Goal: Task Accomplishment & Management: Manage account settings

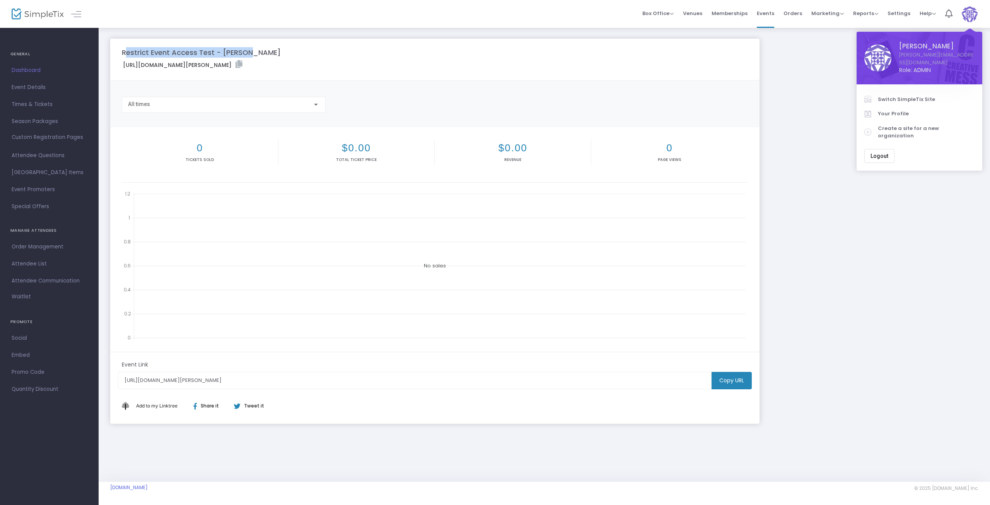
click at [913, 96] on span "Switch SimpleTix Site" at bounding box center [926, 100] width 97 height 8
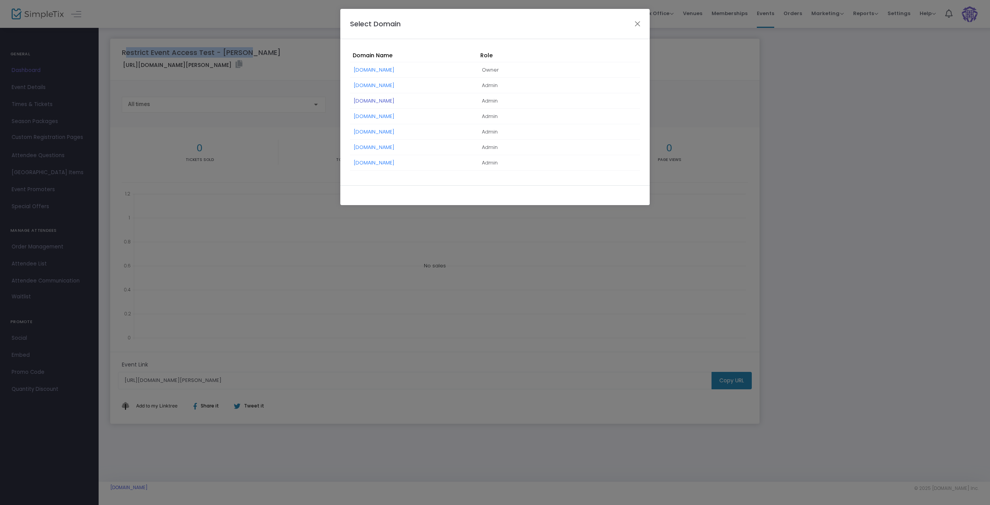
click at [376, 100] on link "RCSsports.simpletix.com" at bounding box center [374, 100] width 41 height 7
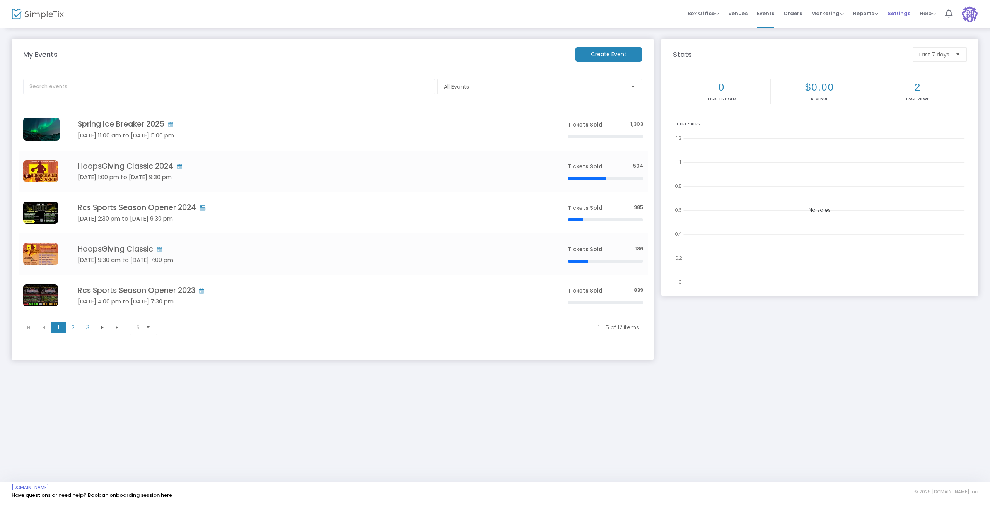
click at [899, 15] on span "Settings" at bounding box center [899, 13] width 23 height 20
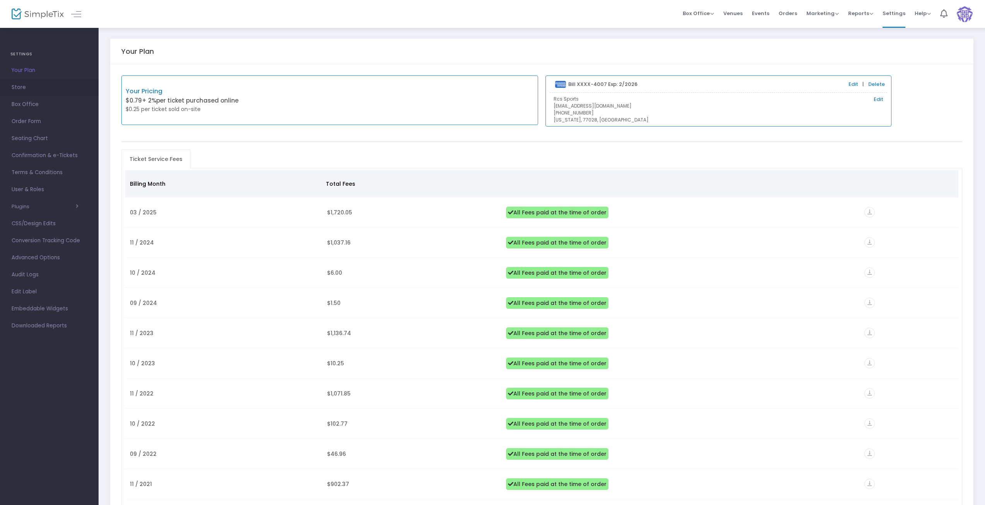
click at [17, 90] on span "Store" at bounding box center [49, 87] width 75 height 10
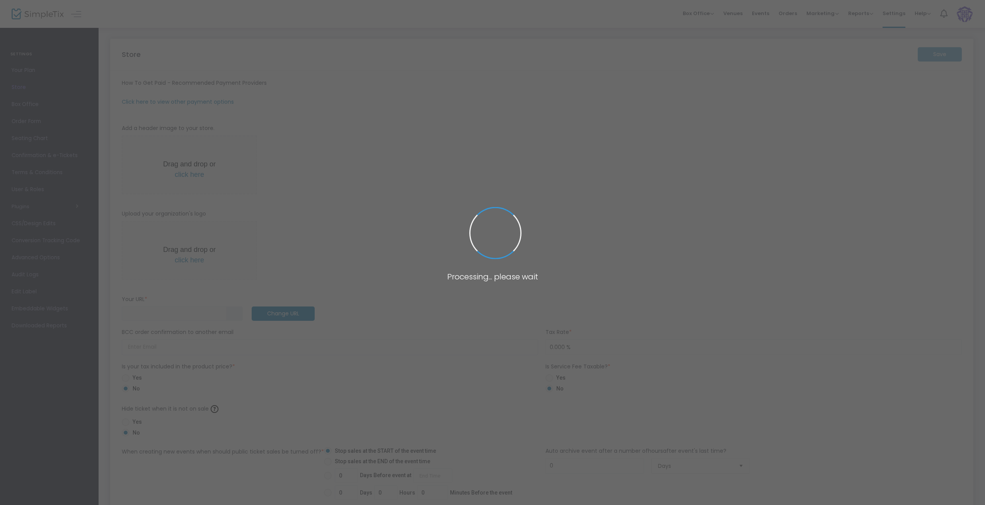
type input "https://RCSsports"
radio input "true"
radio input "false"
radio input "true"
type input "3"
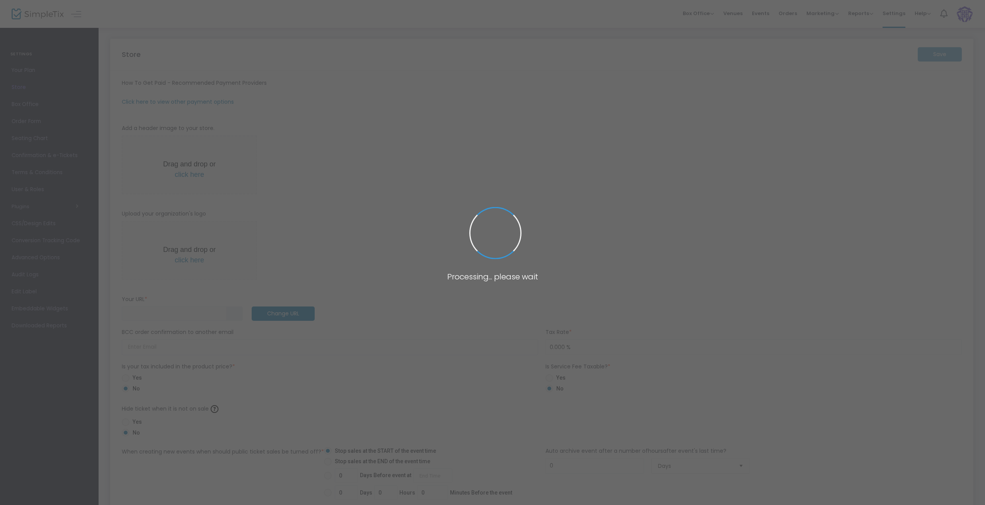
type input "RCS Sports"
type input "832-264-1500"
type input "facebook.com/RcsSports"
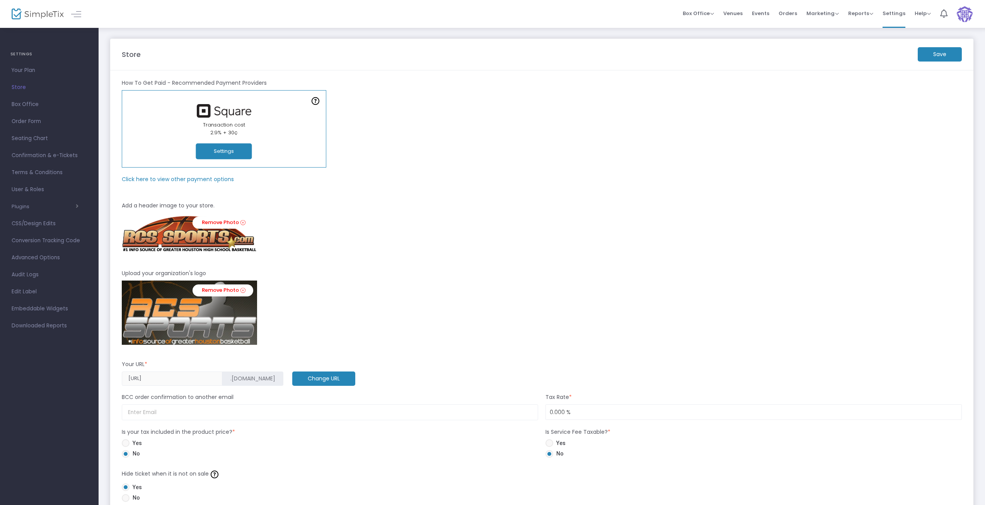
click at [176, 179] on m-panel-subtitle "Click here to view other payment options" at bounding box center [178, 179] width 112 height 8
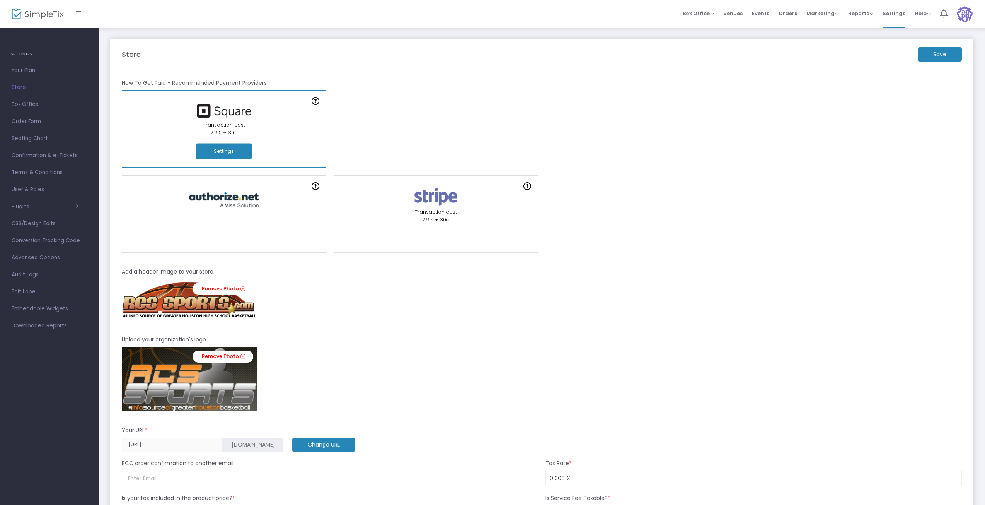
click at [709, 155] on div "Online Orders Transaction cost 2% + 0.79¢ Create a new payment account In-Perso…" at bounding box center [542, 128] width 848 height 77
click at [762, 14] on span "Events" at bounding box center [760, 13] width 17 height 20
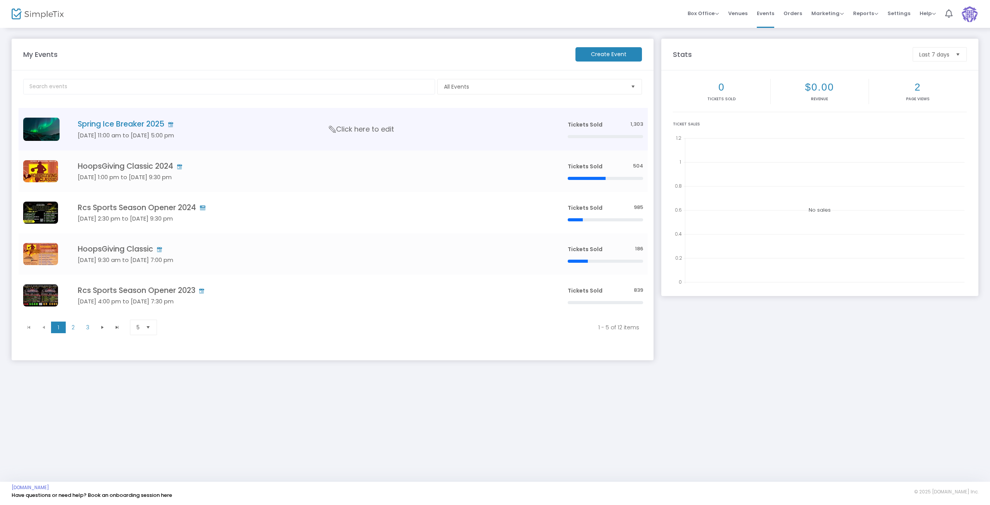
click at [348, 126] on span "Click here to edit" at bounding box center [361, 129] width 65 height 10
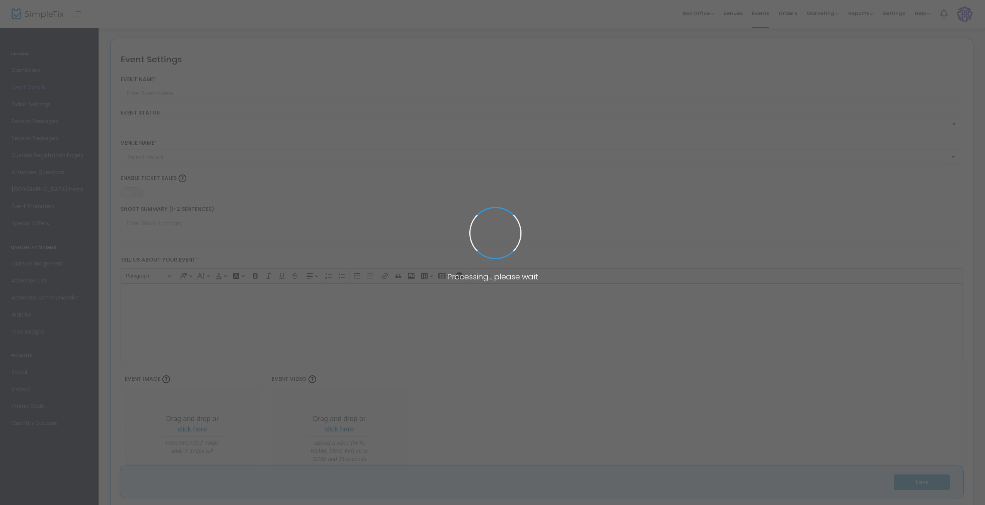
type input "Spring Ice Breaker 2025"
type textarea "March 14-16, 2025.Unsigned SR and Grassroots tournament / showcase"
type input "Register Now"
type input "mi3 Center (Mi3)"
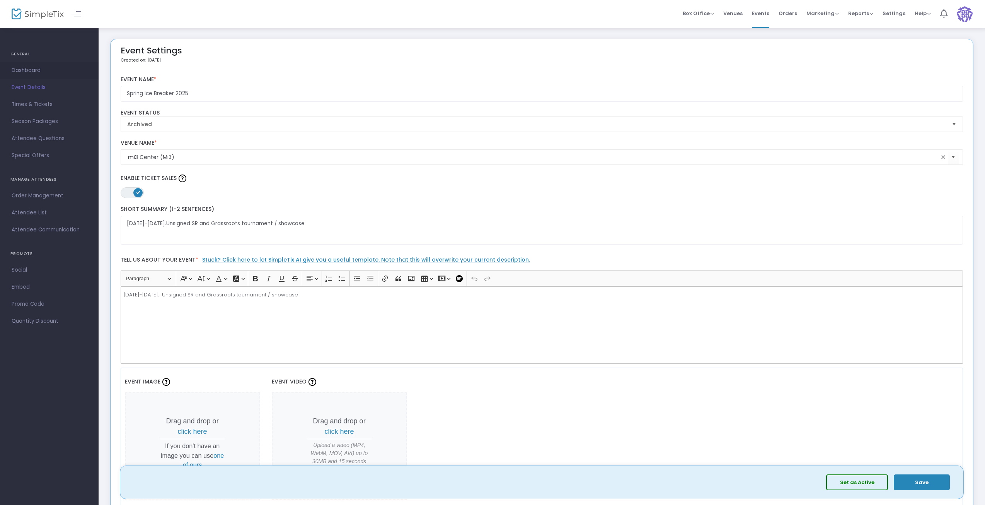
click at [34, 71] on span "Dashboard" at bounding box center [49, 70] width 75 height 10
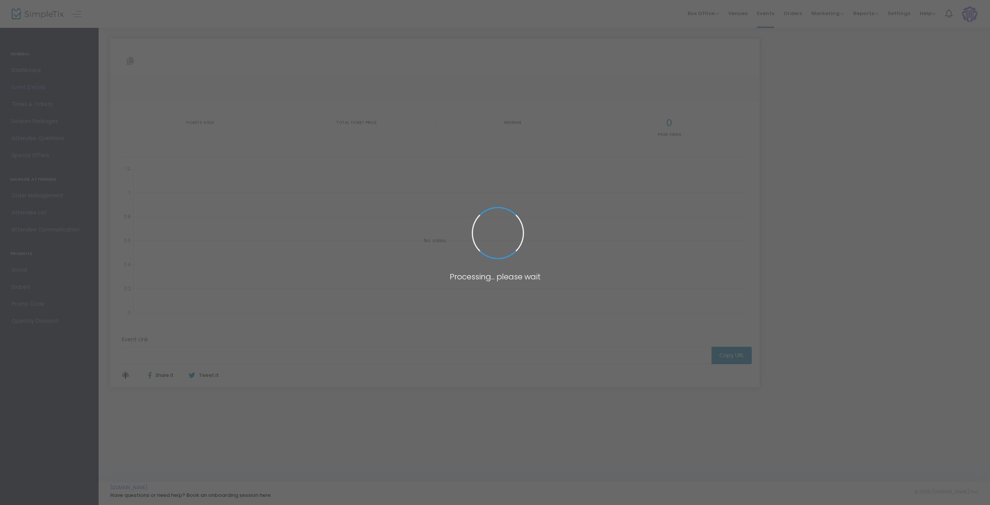
type input "https://www.simpletix.com/e/spring-ice-breaker-2025-tickets-209467"
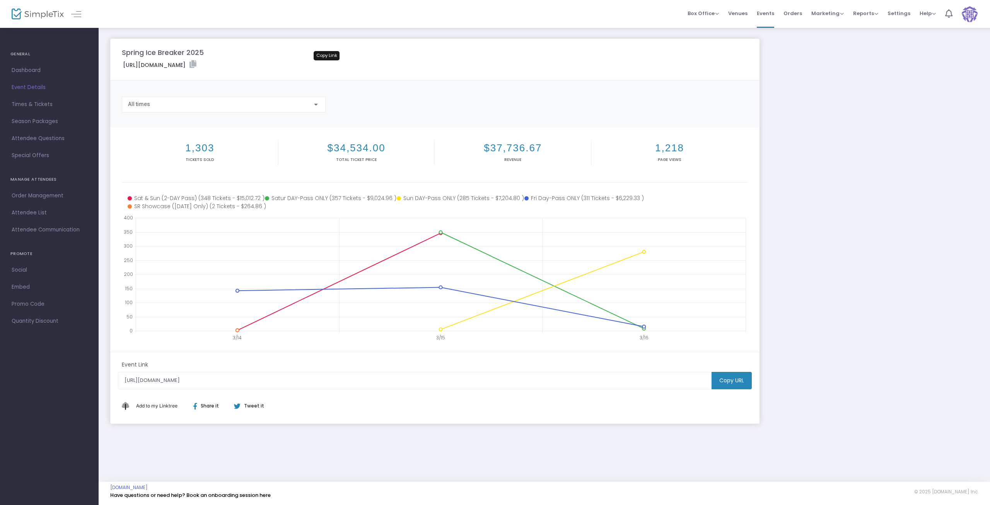
click at [196, 61] on icon at bounding box center [193, 64] width 7 height 8
click at [196, 64] on icon at bounding box center [193, 64] width 7 height 8
click at [15, 84] on span "Event Details" at bounding box center [49, 87] width 75 height 10
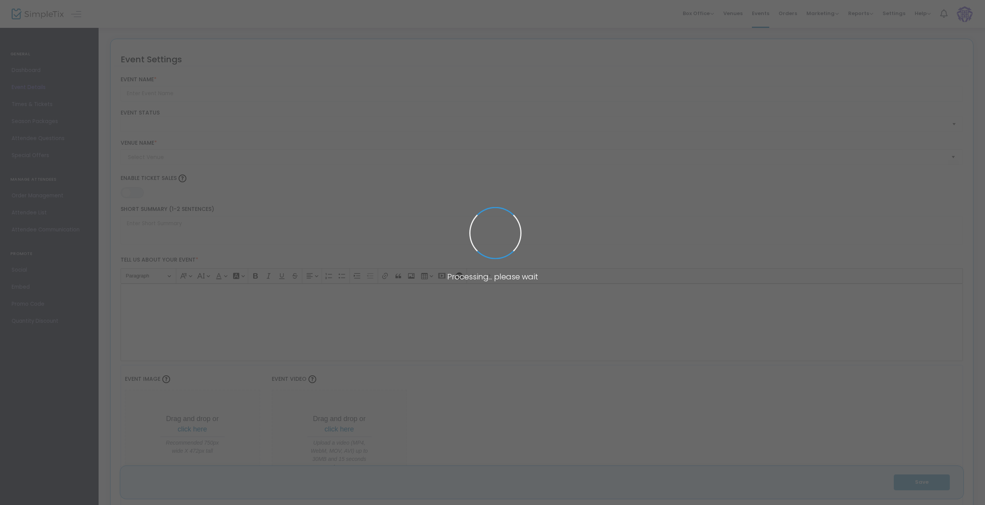
type input "Spring Ice Breaker 2025"
type textarea "March 14-16, 2025.Unsigned SR and Grassroots tournament / showcase"
type input "Register Now"
type input "mi3 Center (Mi3)"
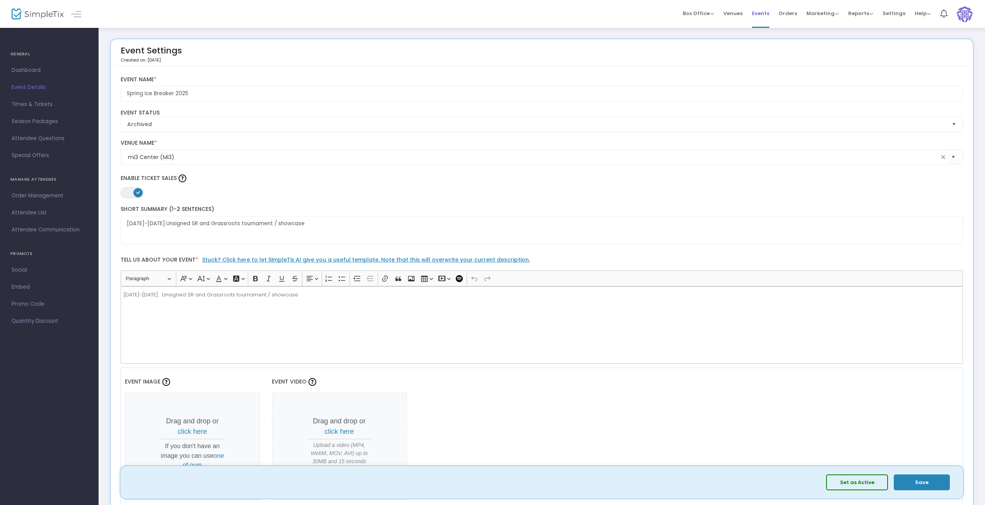
click at [760, 10] on span "Events" at bounding box center [760, 13] width 17 height 20
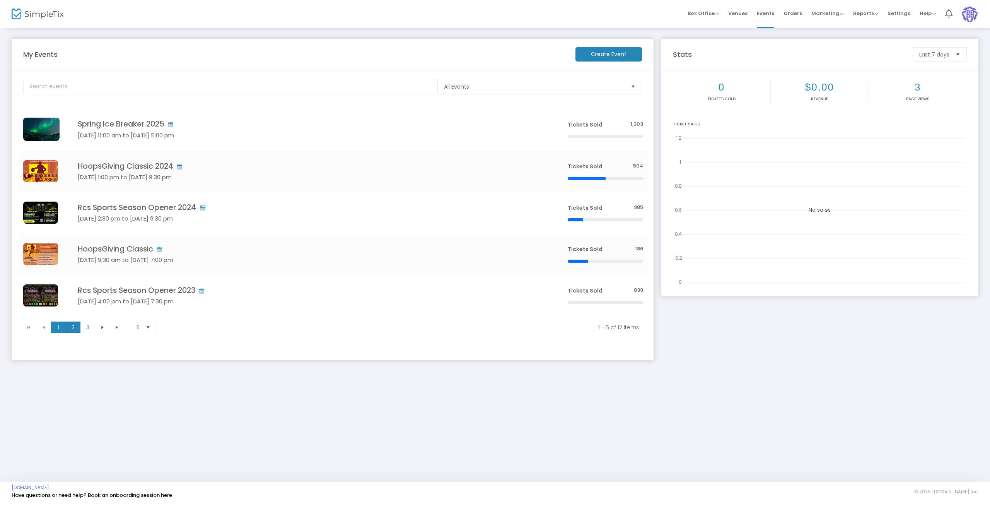
click at [72, 327] on span "2" at bounding box center [73, 327] width 15 height 12
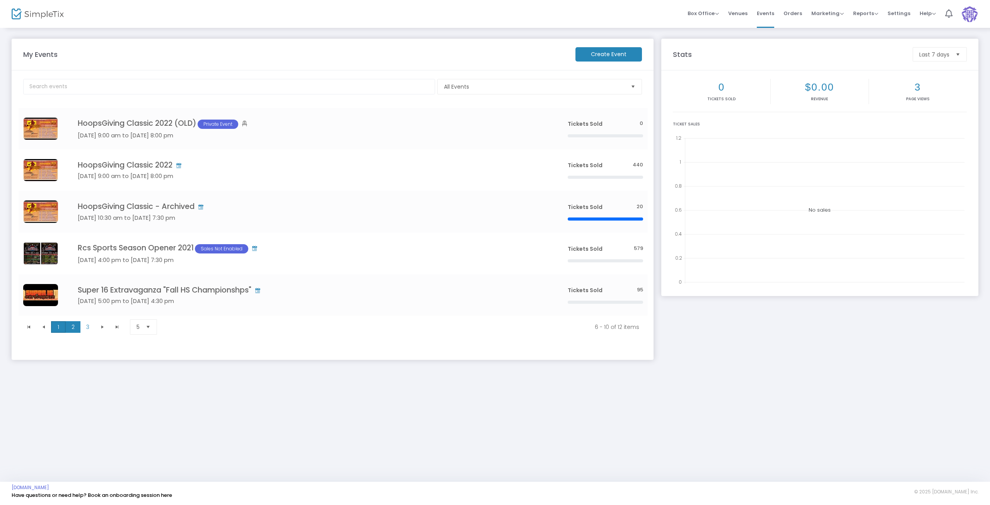
click at [60, 328] on span "1" at bounding box center [58, 327] width 15 height 12
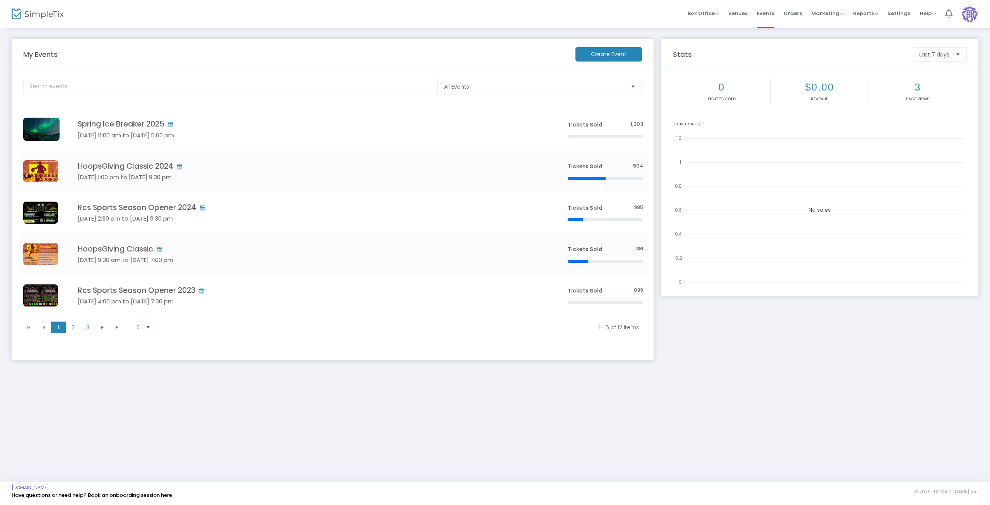
click at [964, 6] on span at bounding box center [970, 13] width 16 height 21
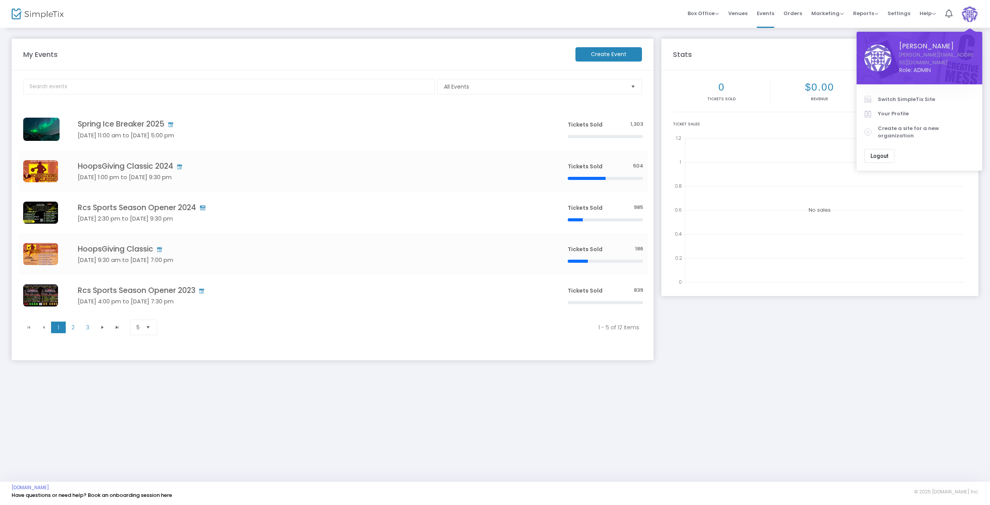
click at [886, 96] on span "Switch SimpleTix Site" at bounding box center [926, 100] width 97 height 8
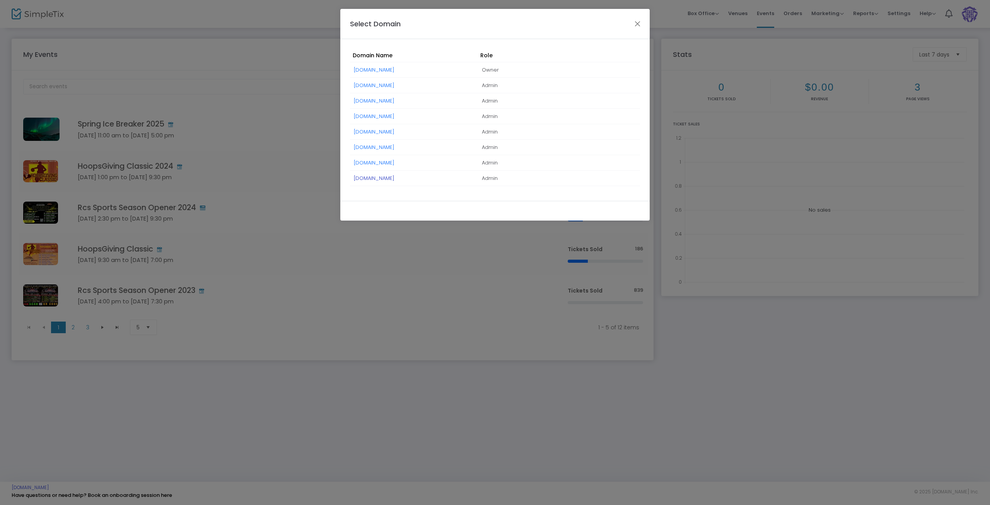
click at [375, 177] on link "[DOMAIN_NAME]" at bounding box center [374, 177] width 41 height 7
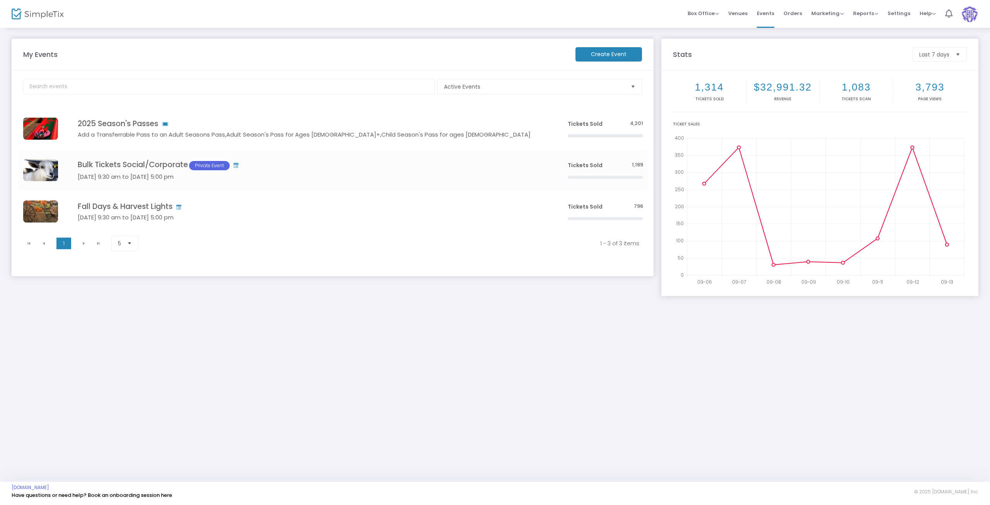
click at [84, 242] on kendo-pager-next-buttons at bounding box center [91, 243] width 29 height 12
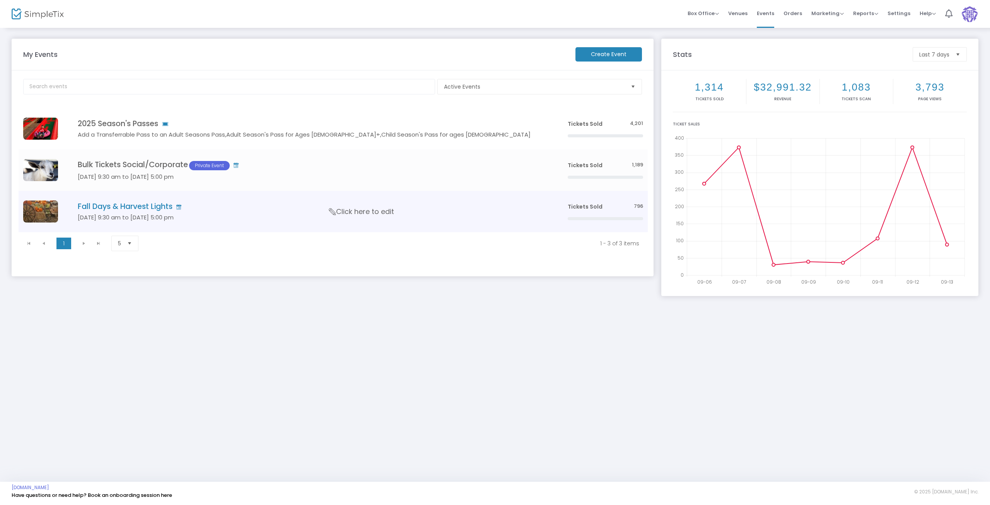
click at [352, 211] on span "Click here to edit" at bounding box center [361, 212] width 65 height 10
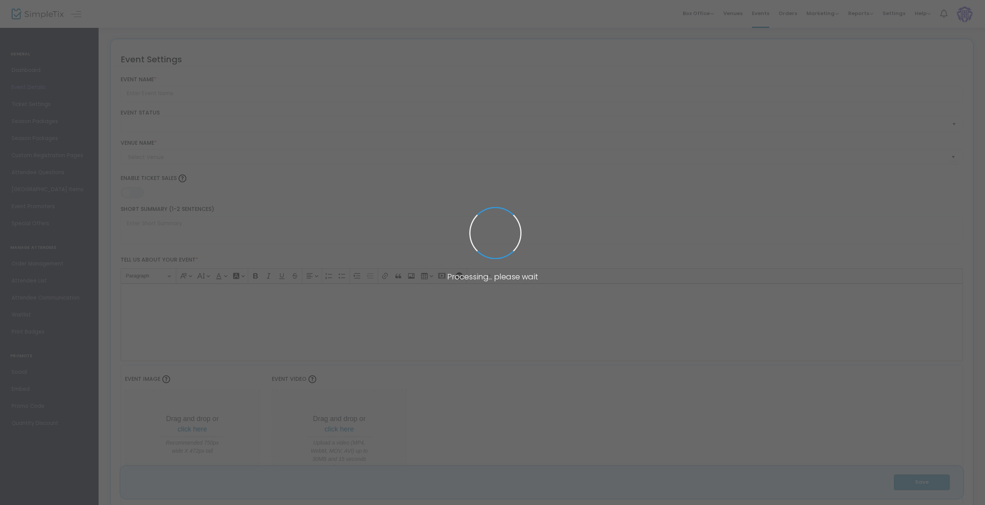
type input "Fall Days & Harvest Lights"
type textarea "[DATE] to [DATE]. $23.97+gst per person ages [DEMOGRAPHIC_DATA]+."
type input "5.000 %"
type input "Buy Tickets"
type code "EC4LLCDLVIAGT6MCA6WPPSN7"
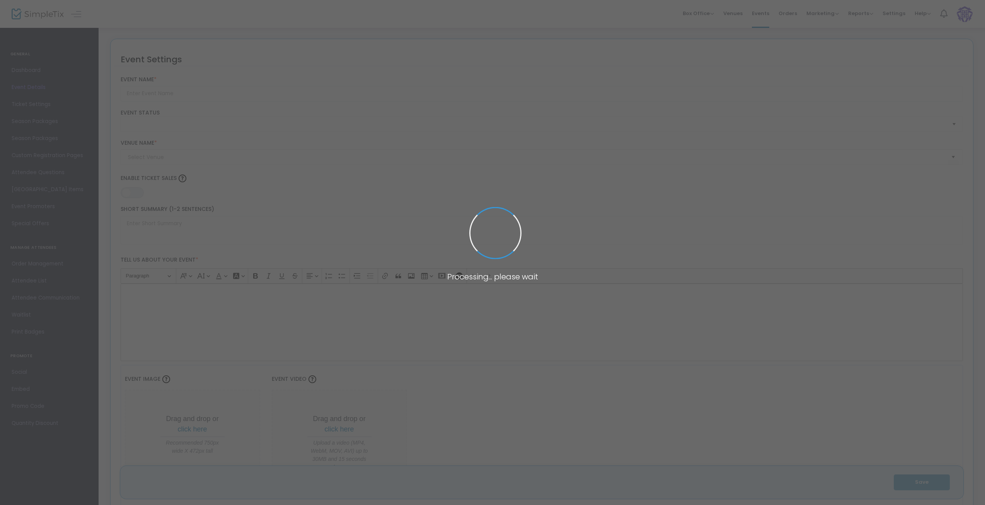
type input "GR2PNTBV55IJW2C6SVRER6J5"
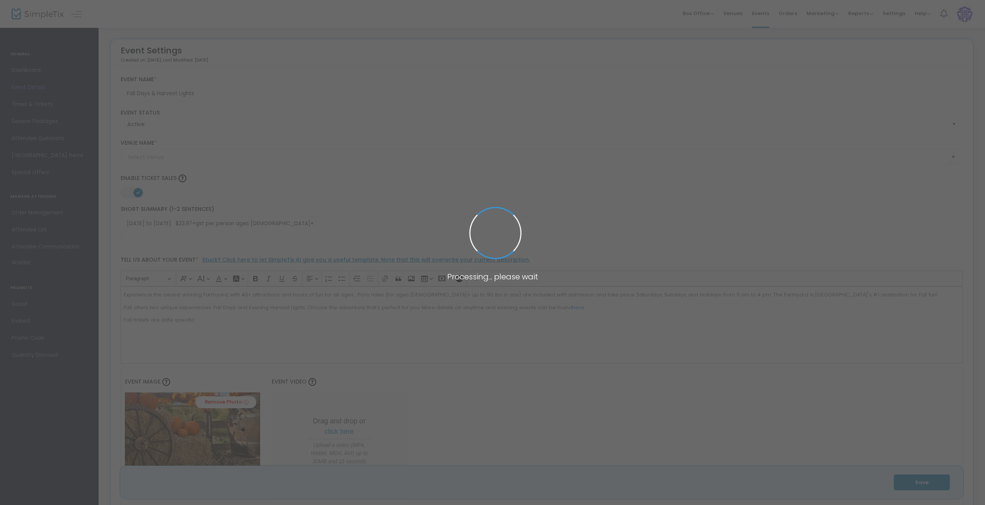
type input "[GEOGRAPHIC_DATA]"
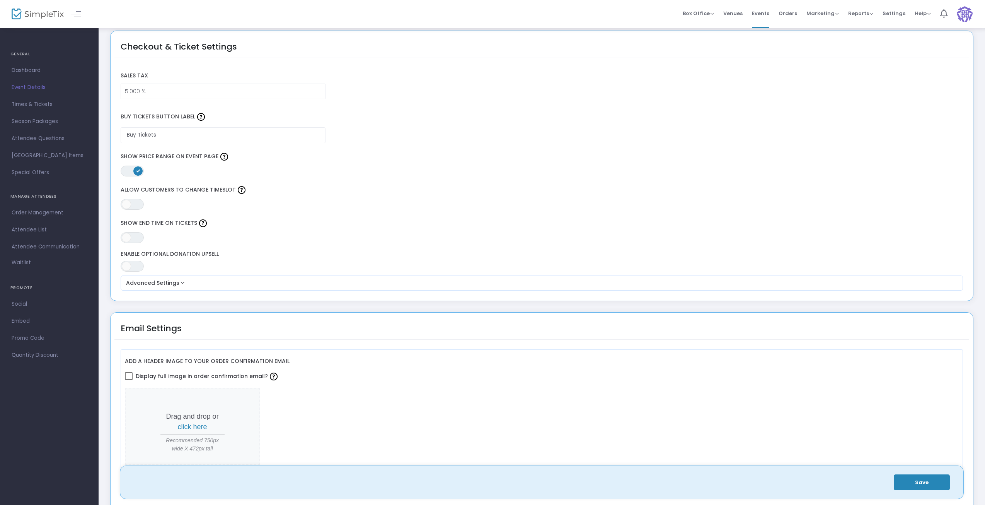
scroll to position [580, 0]
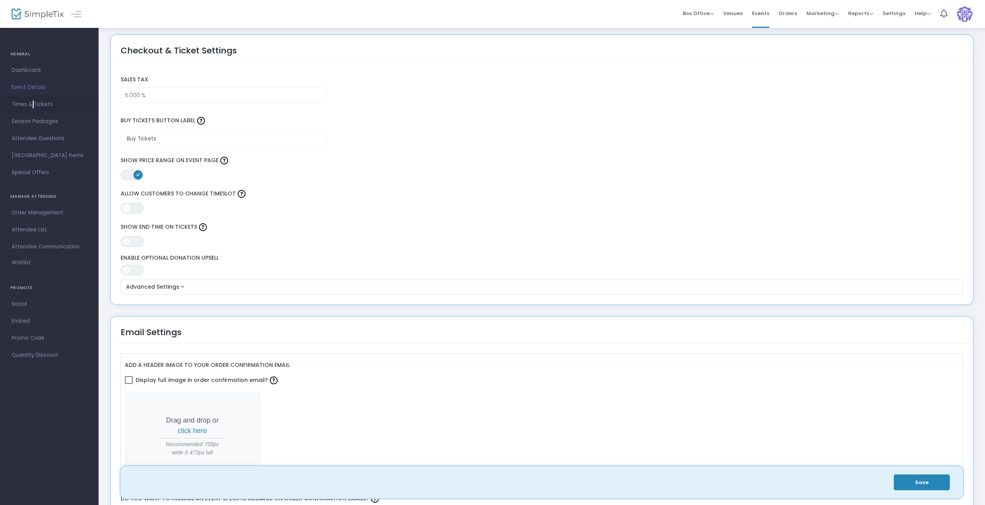
click at [33, 102] on span "Times & Tickets" at bounding box center [49, 104] width 75 height 10
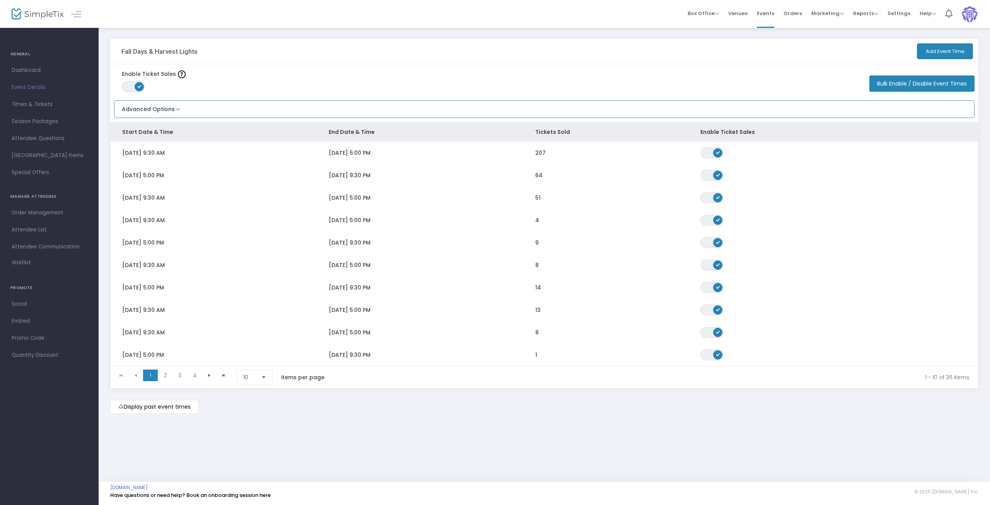
drag, startPoint x: 167, startPoint y: 111, endPoint x: 174, endPoint y: 118, distance: 9.6
click at [167, 110] on button "Advanced Options" at bounding box center [147, 107] width 67 height 13
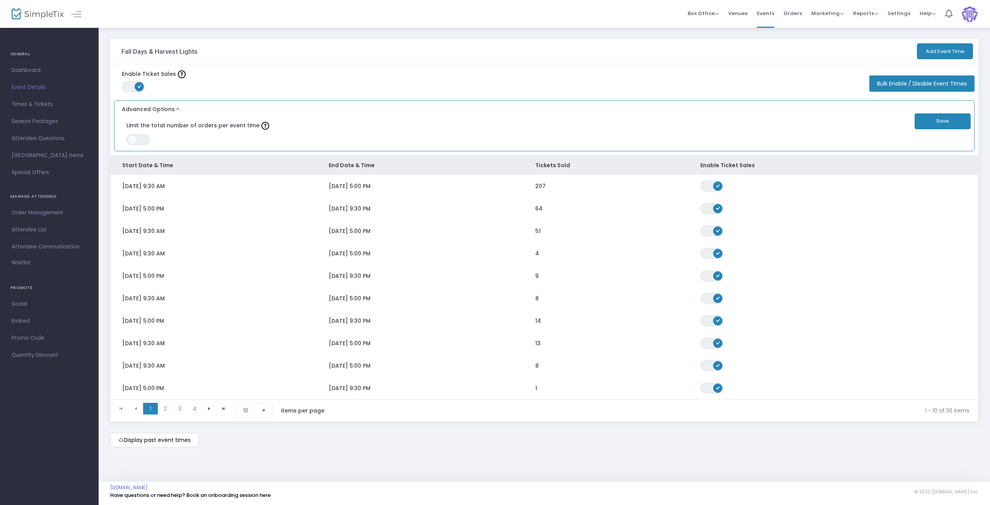
click at [172, 108] on button "Advanced Options" at bounding box center [147, 107] width 67 height 13
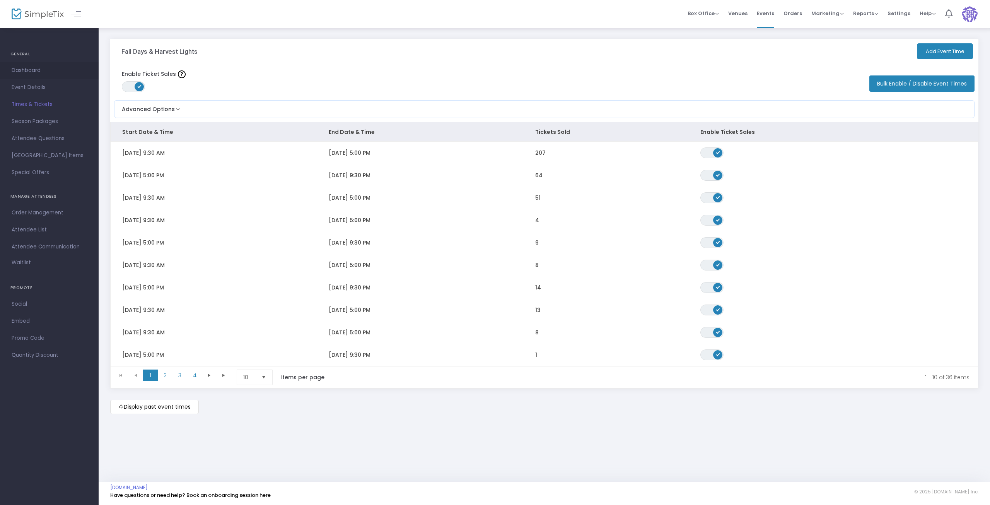
click at [28, 72] on span "Dashboard" at bounding box center [49, 70] width 75 height 10
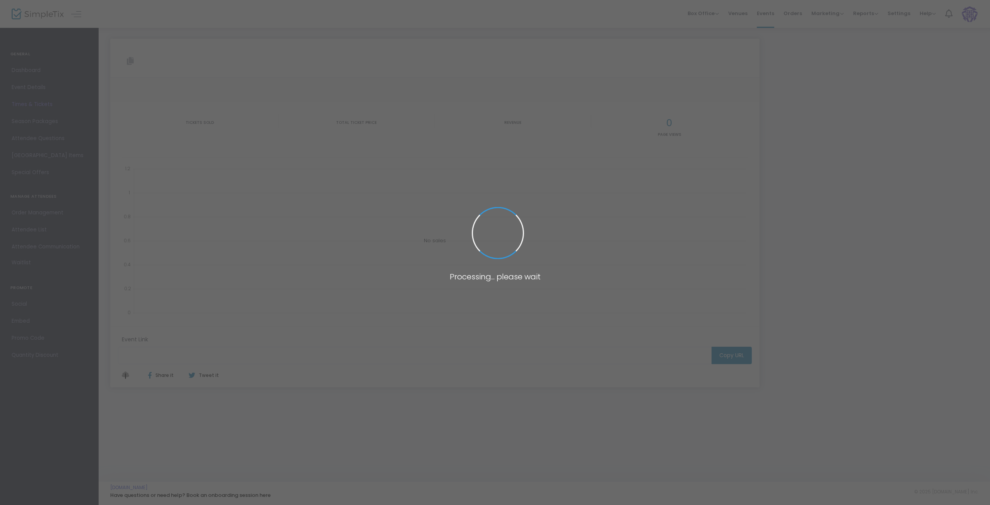
type input "[URL][DOMAIN_NAME]"
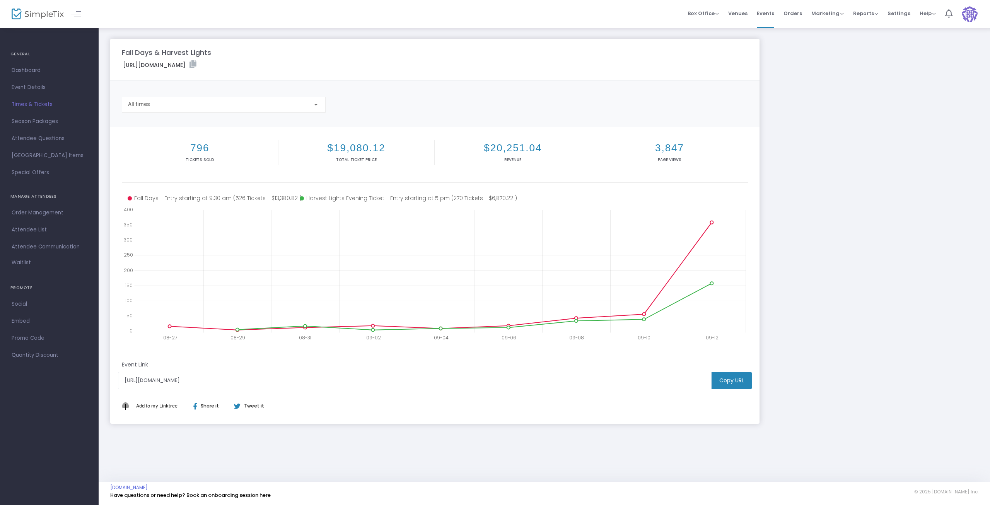
click at [196, 62] on icon at bounding box center [193, 64] width 7 height 8
click at [196, 63] on icon at bounding box center [193, 64] width 7 height 8
click at [30, 102] on span "Times & Tickets" at bounding box center [49, 104] width 75 height 10
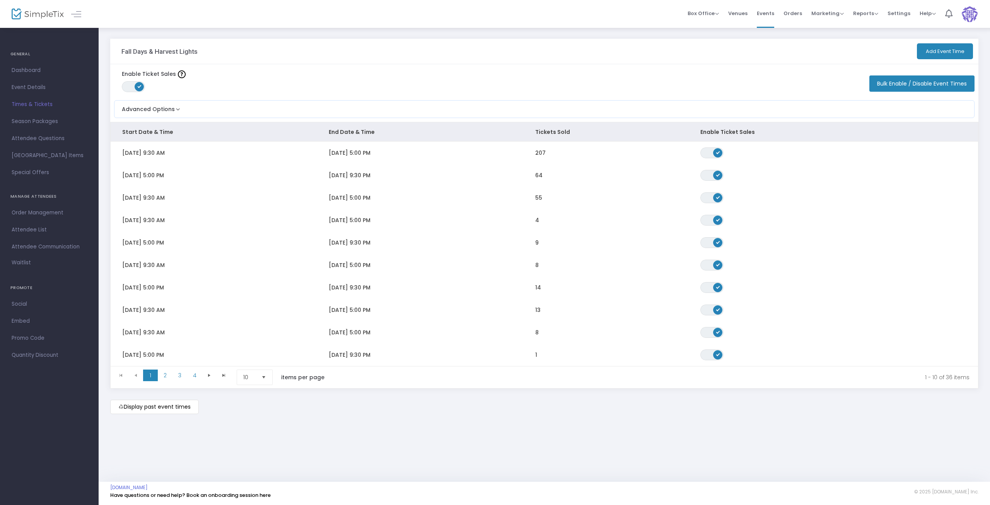
click at [549, 152] on td "207" at bounding box center [606, 153] width 165 height 22
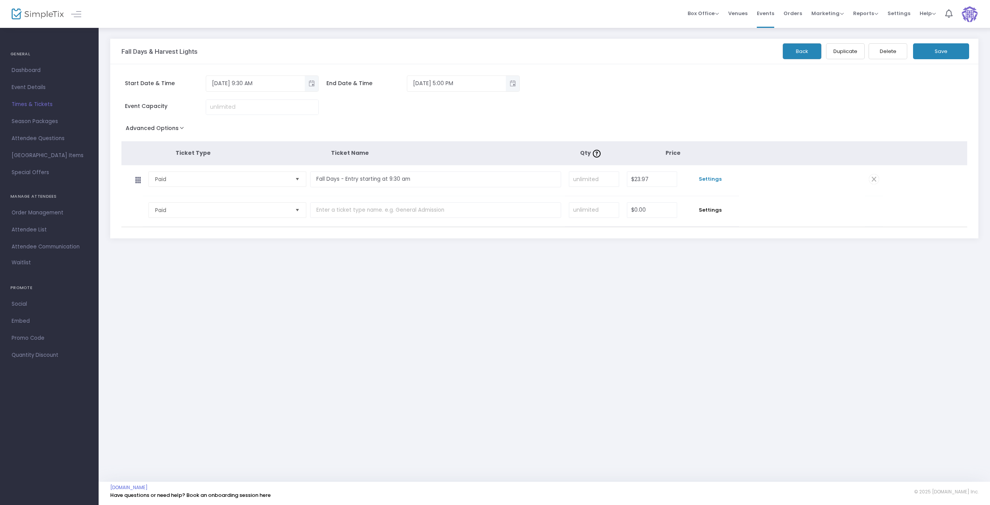
click at [709, 178] on span "Settings" at bounding box center [710, 179] width 50 height 8
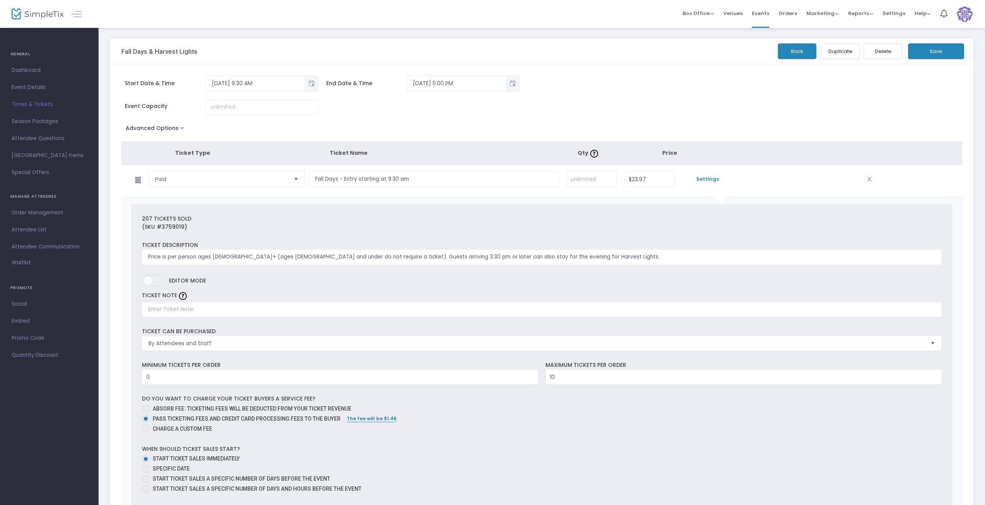
click at [27, 104] on span "Times & Tickets" at bounding box center [49, 104] width 75 height 10
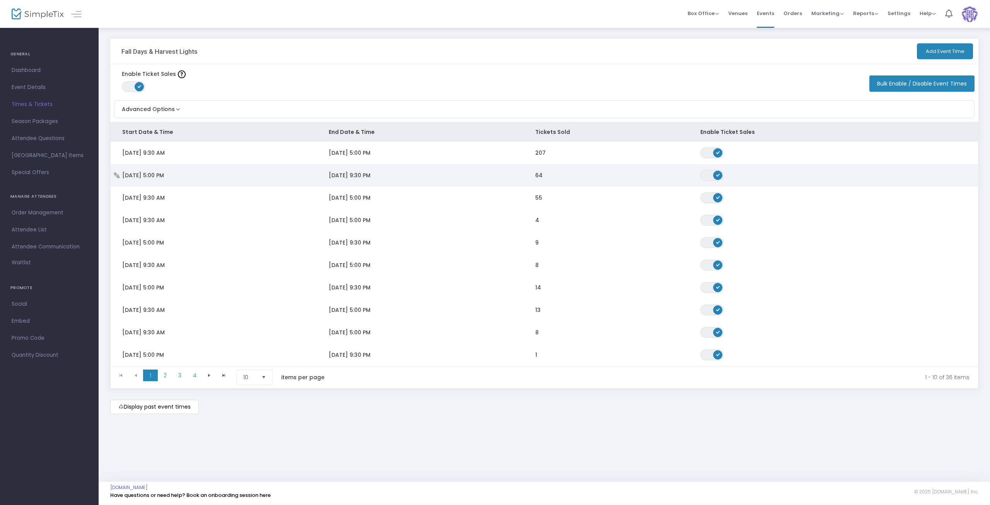
click at [510, 174] on td "[DATE] 9:30 PM" at bounding box center [420, 175] width 207 height 22
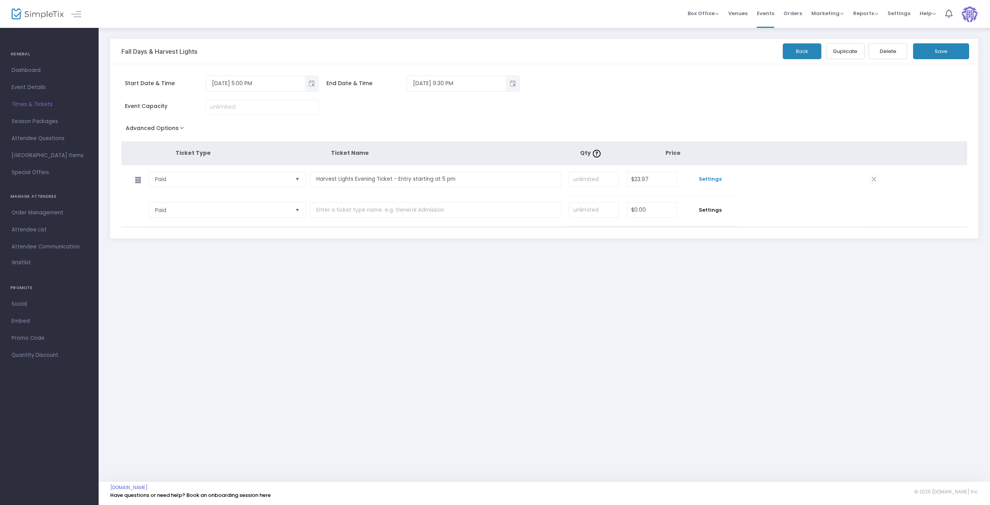
click at [703, 177] on span "Settings" at bounding box center [710, 179] width 50 height 8
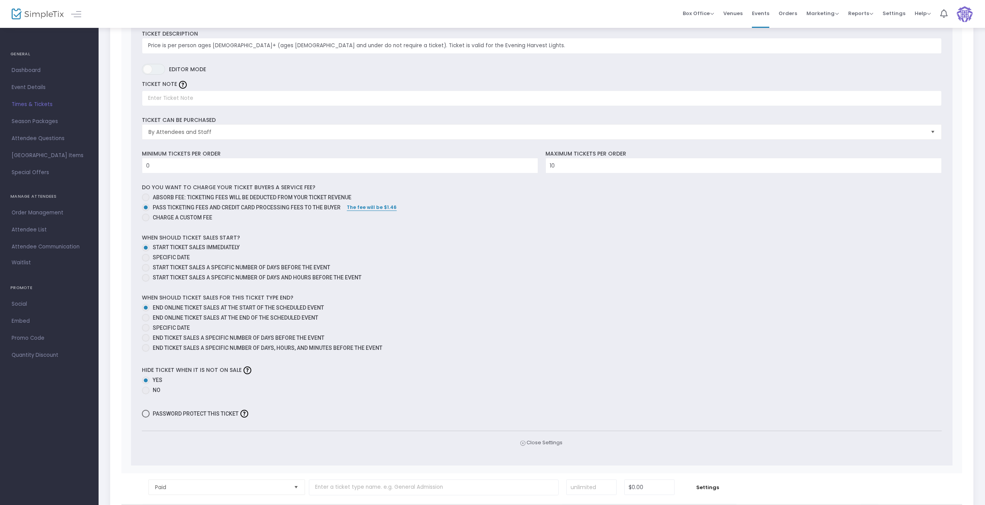
scroll to position [232, 0]
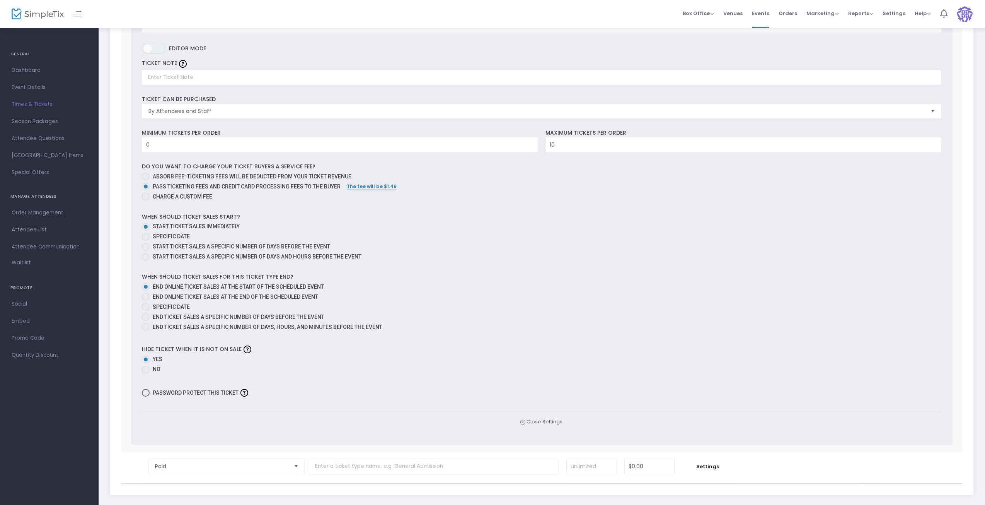
click at [40, 104] on span "Times & Tickets" at bounding box center [49, 104] width 75 height 10
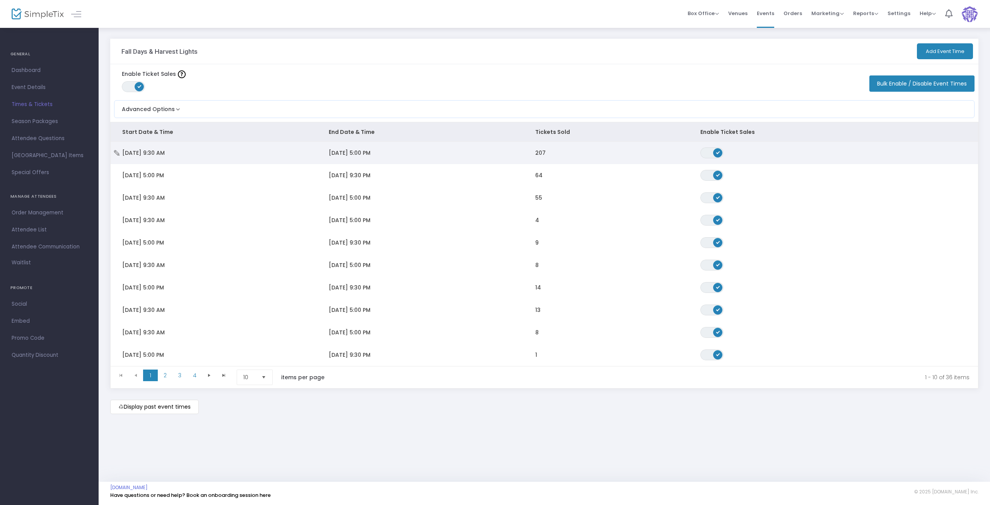
click at [358, 155] on span "[DATE] 5:00 PM" at bounding box center [350, 153] width 42 height 8
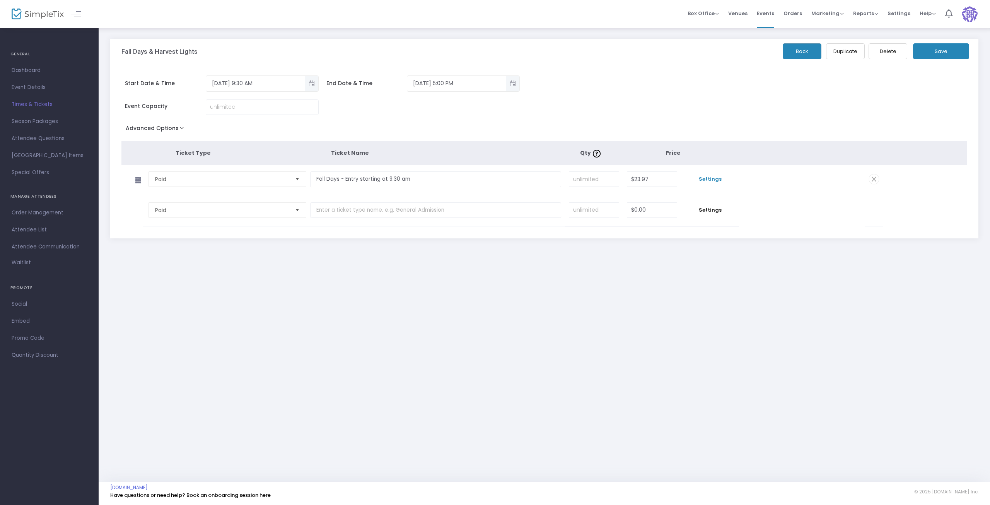
click at [713, 183] on td "Settings" at bounding box center [710, 180] width 58 height 31
click at [713, 180] on span "Settings" at bounding box center [710, 179] width 50 height 8
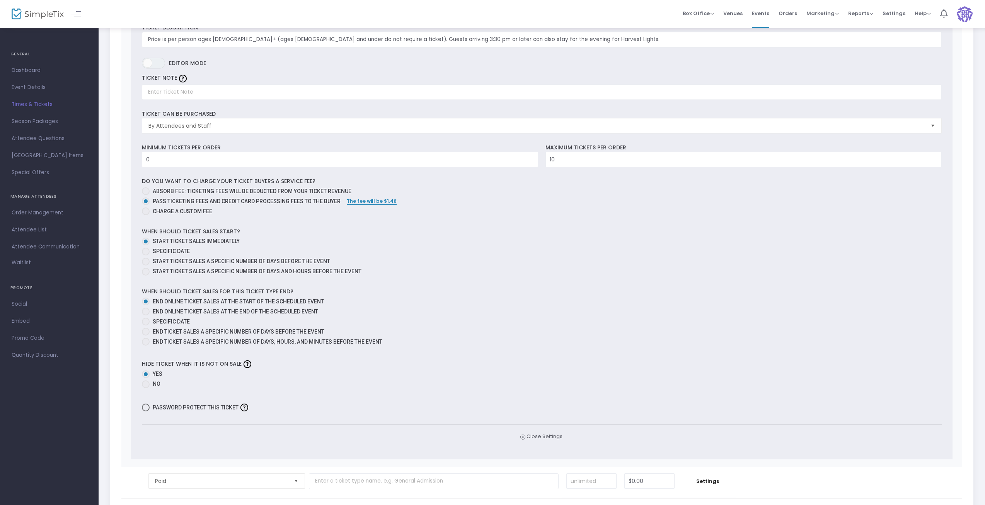
scroll to position [232, 0]
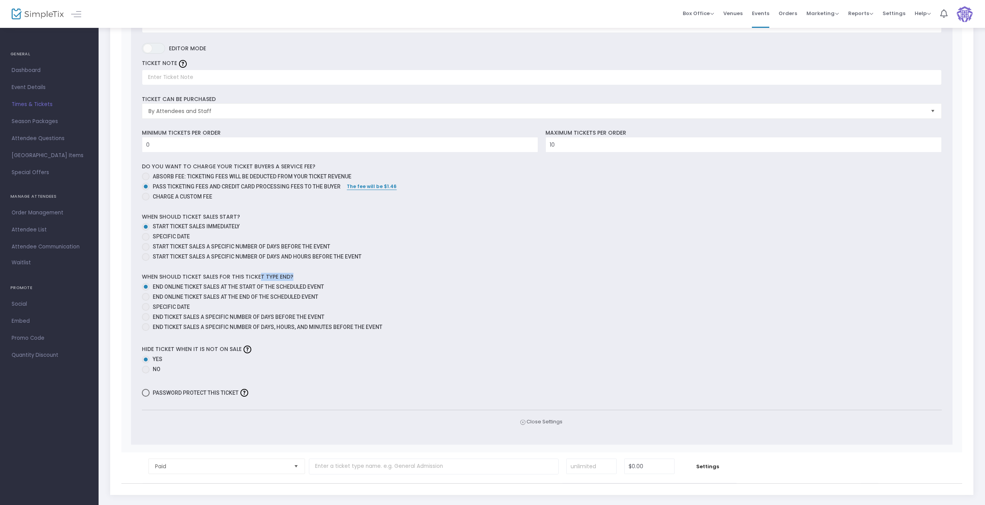
drag, startPoint x: 300, startPoint y: 276, endPoint x: 259, endPoint y: 275, distance: 40.6
click at [258, 276] on div "When should ticket sales for this ticket type end? End online ticket sales at t…" at bounding box center [542, 303] width 808 height 60
click at [383, 244] on label "Start ticket sales a specific number of days before the event" at bounding box center [539, 246] width 794 height 8
click at [146, 251] on input "Start ticket sales a specific number of days before the event" at bounding box center [145, 251] width 0 height 0
radio input "true"
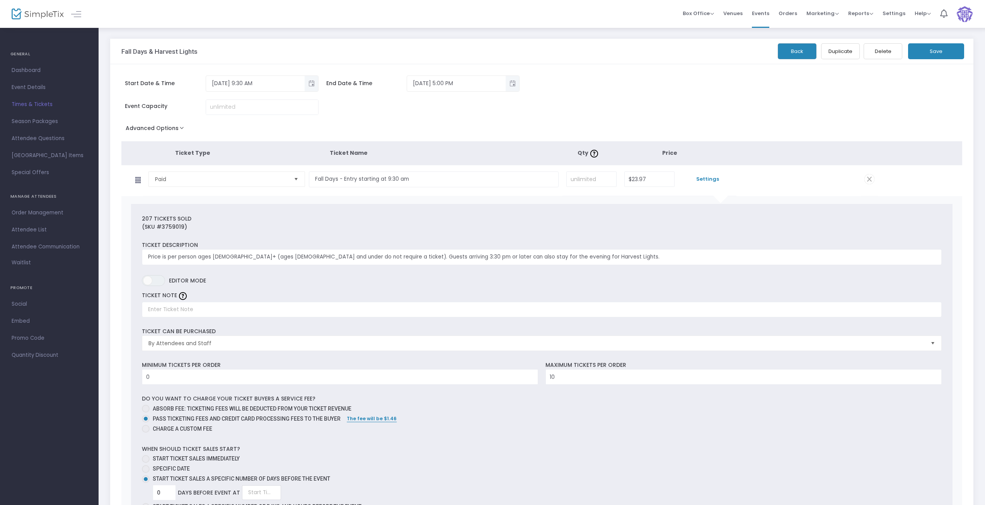
click at [26, 107] on span "Times & Tickets" at bounding box center [49, 104] width 75 height 10
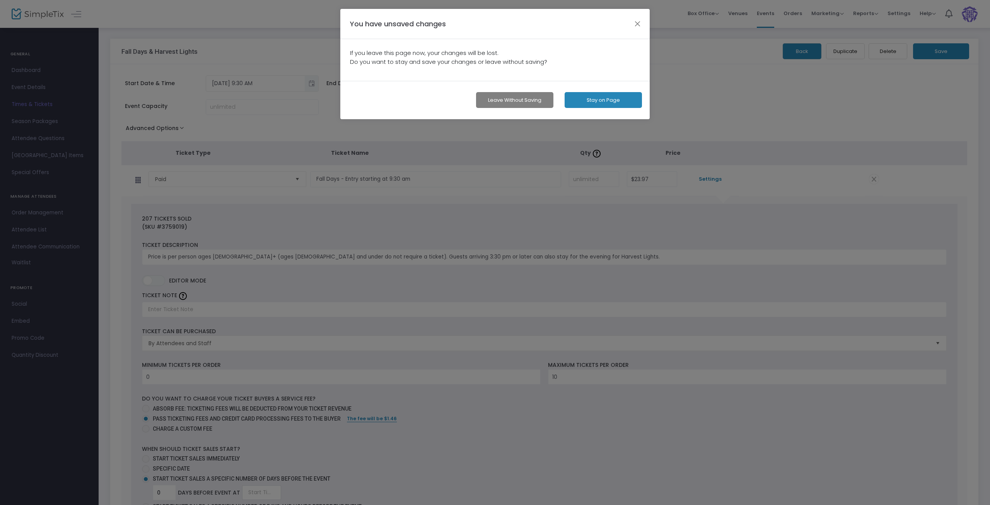
click at [606, 102] on button "Stay on Page" at bounding box center [603, 100] width 77 height 16
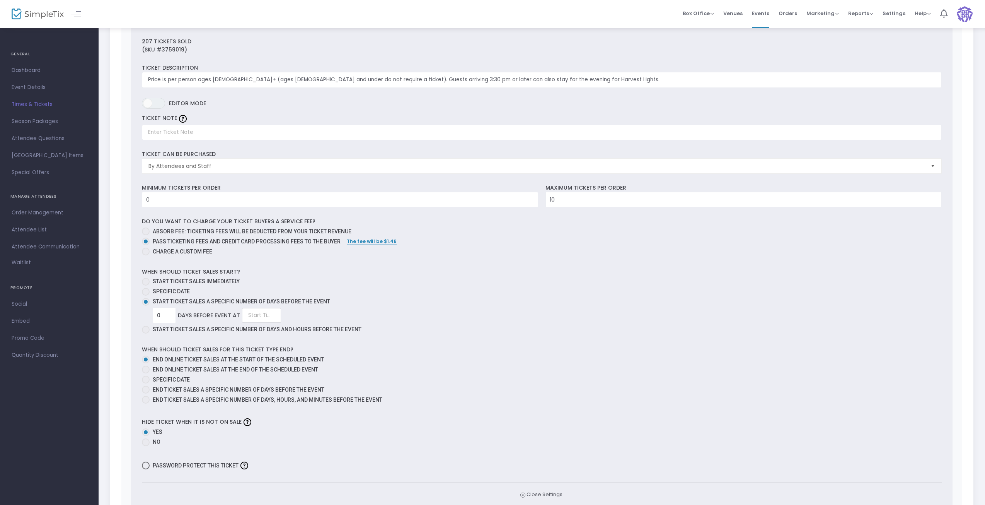
scroll to position [271, 0]
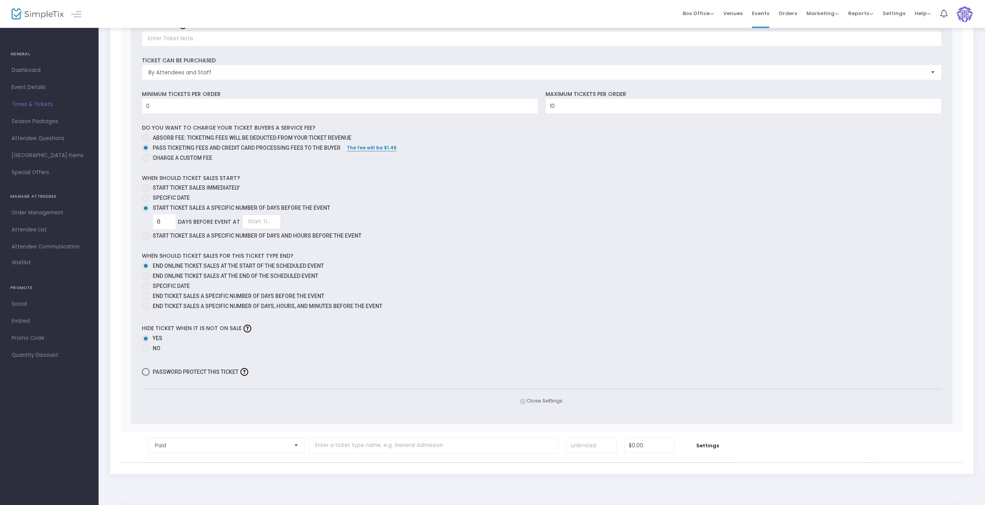
click at [26, 103] on span "Times & Tickets" at bounding box center [49, 104] width 75 height 10
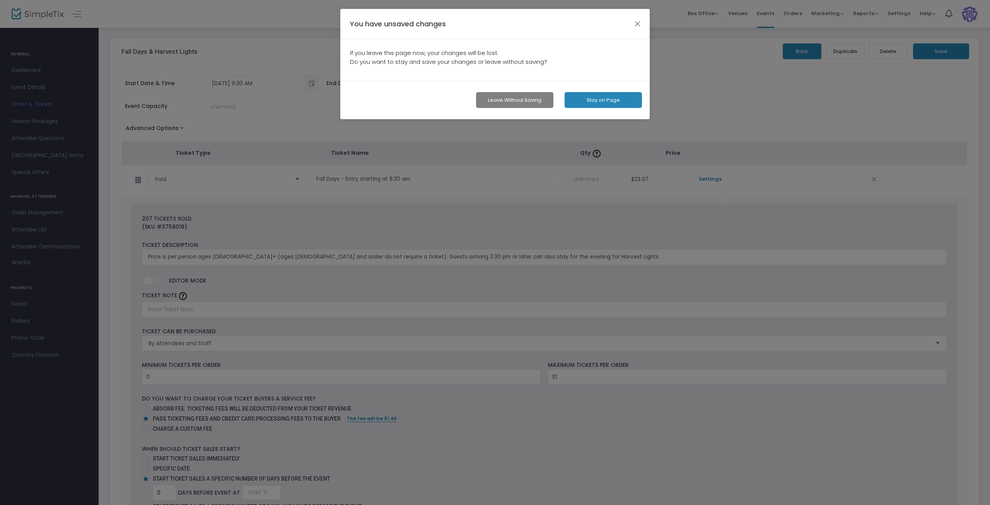
click at [488, 99] on button "Leave without Saving" at bounding box center [514, 100] width 77 height 16
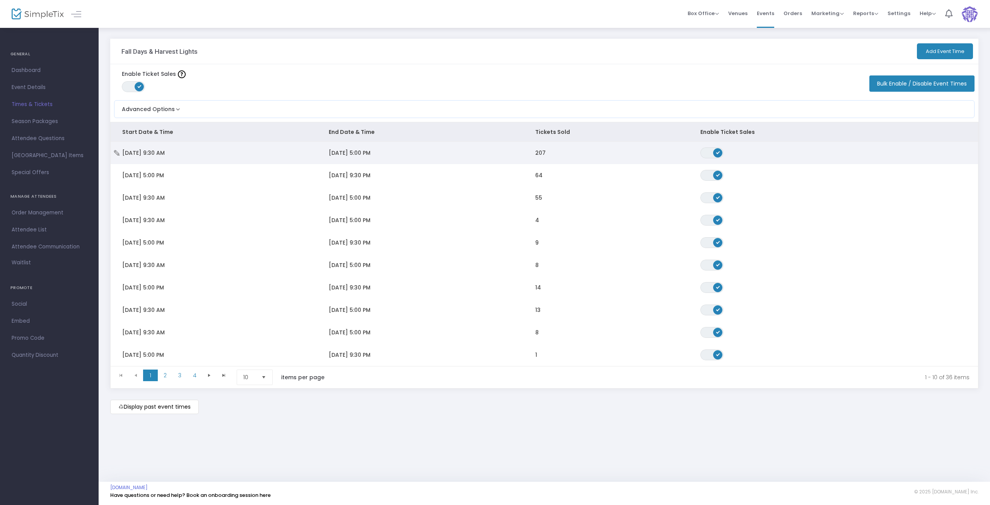
click at [429, 157] on td "[DATE] 5:00 PM" at bounding box center [420, 153] width 207 height 22
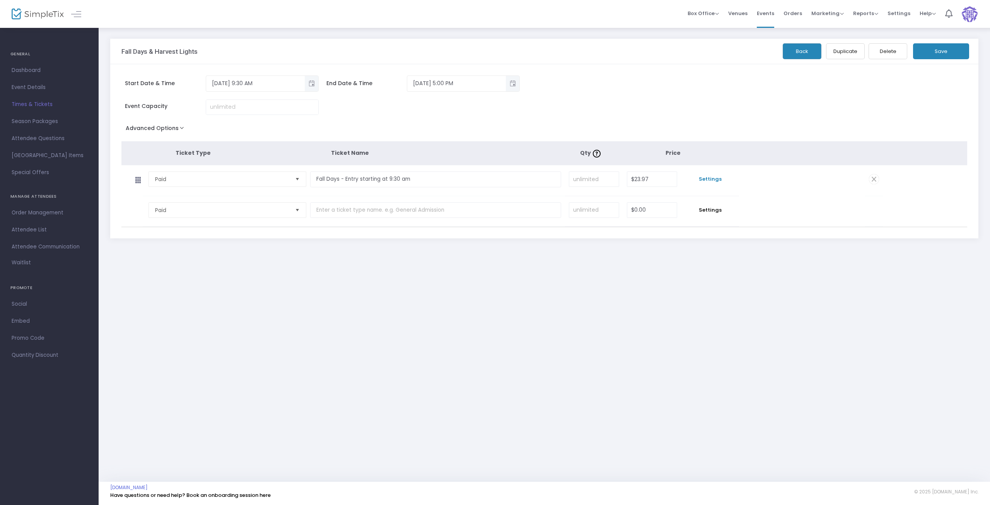
click at [709, 178] on span "Settings" at bounding box center [710, 179] width 50 height 8
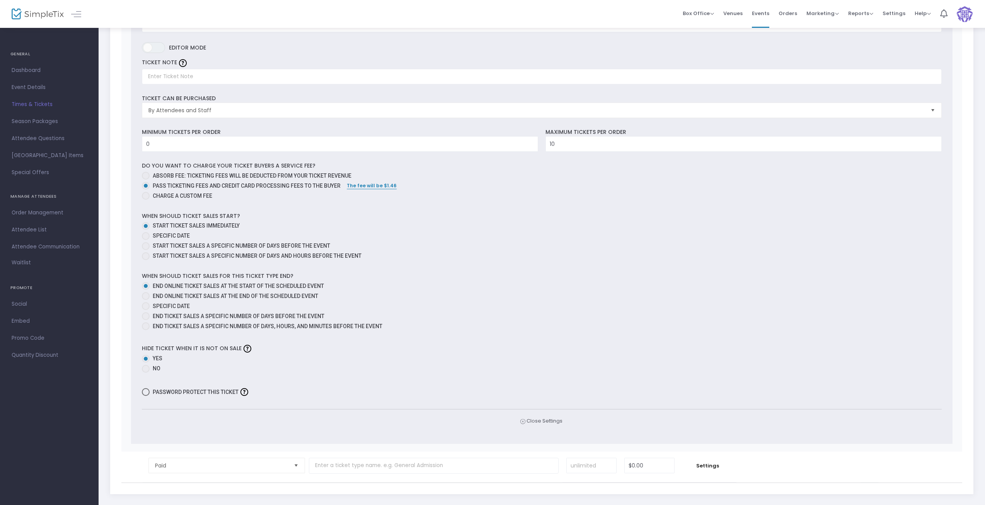
scroll to position [271, 0]
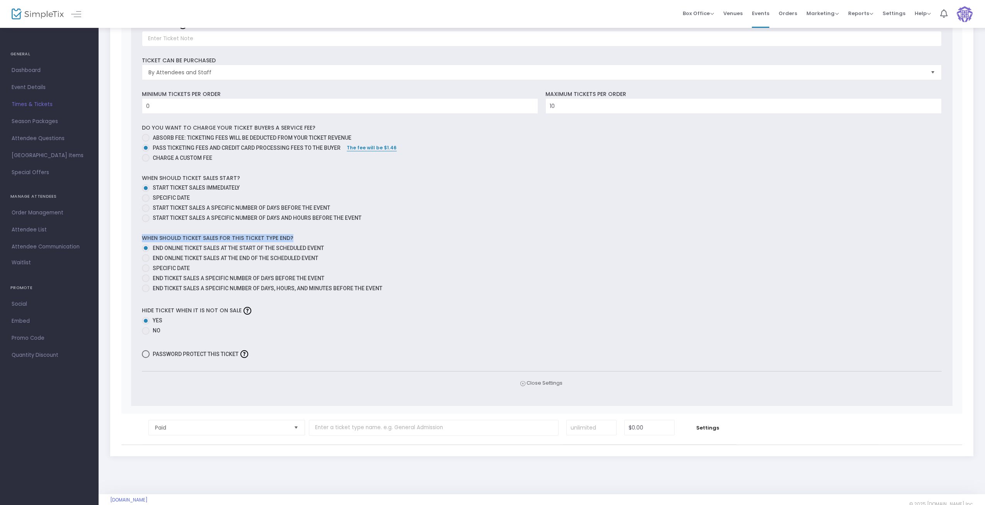
drag, startPoint x: 297, startPoint y: 237, endPoint x: 142, endPoint y: 231, distance: 155.6
click at [142, 234] on div "When should ticket sales for this ticket type end? End online ticket sales at t…" at bounding box center [542, 264] width 808 height 60
copy label "When should ticket sales for this ticket type end?"
drag, startPoint x: 333, startPoint y: 260, endPoint x: 406, endPoint y: 254, distance: 74.1
click at [425, 267] on mat-radio-group "End online ticket sales at the start of the scheduled event End online ticket s…" at bounding box center [542, 269] width 800 height 50
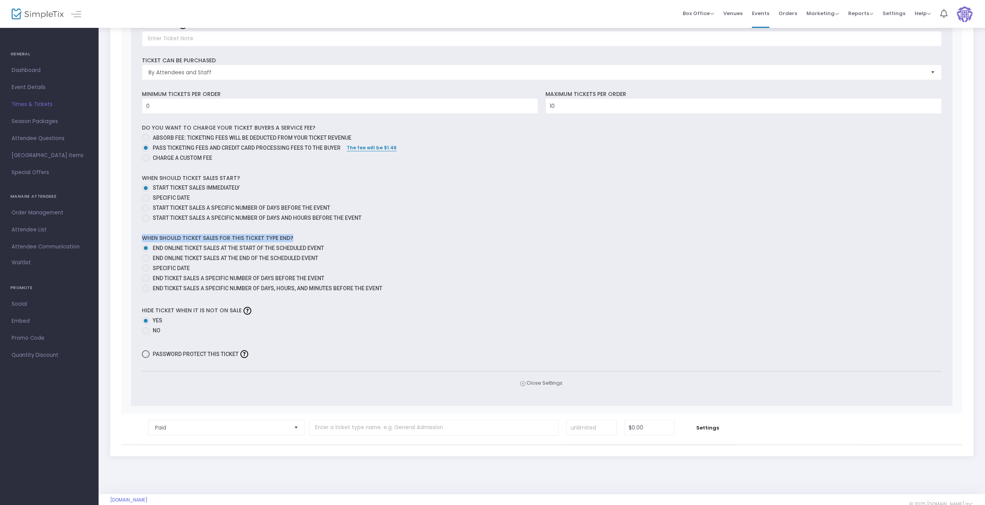
drag, startPoint x: 448, startPoint y: 258, endPoint x: 261, endPoint y: 266, distance: 187.4
click at [281, 269] on mat-radio-group "End online ticket sales at the start of the scheduled event End online ticket s…" at bounding box center [542, 269] width 800 height 50
click at [132, 260] on div "207 Tickets sold (SKU #3759019) Ticket Description Price is per person ages [DE…" at bounding box center [542, 169] width 822 height 473
drag, startPoint x: 454, startPoint y: 265, endPoint x: 436, endPoint y: 256, distance: 20.1
click at [436, 256] on mat-radio-group "End online ticket sales at the start of the scheduled event End online ticket s…" at bounding box center [542, 269] width 800 height 50
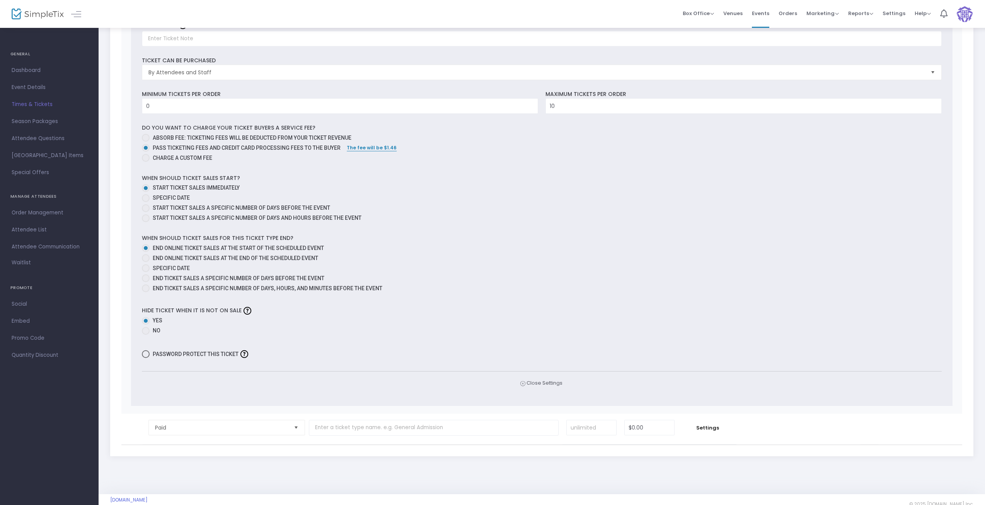
click at [893, 15] on span "Settings" at bounding box center [894, 13] width 23 height 20
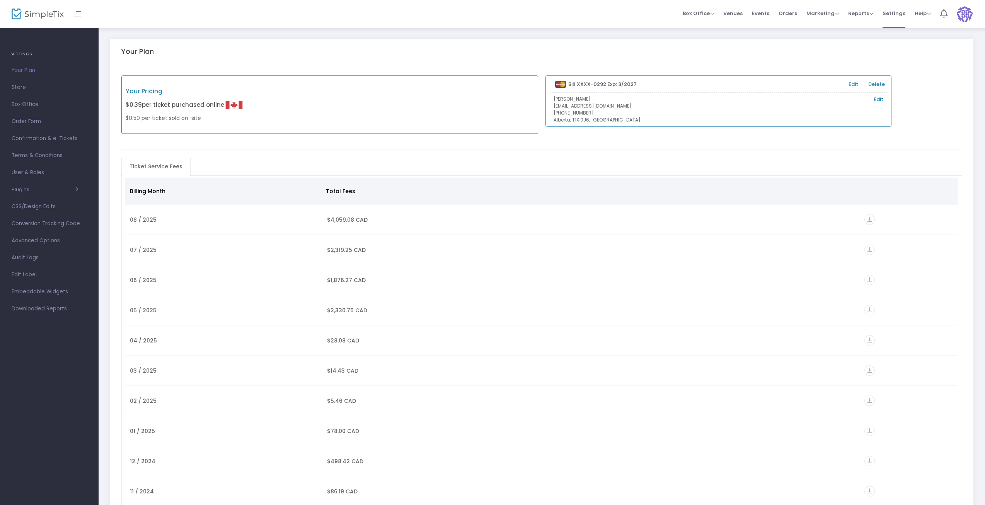
click at [20, 87] on span "Store" at bounding box center [49, 87] width 75 height 10
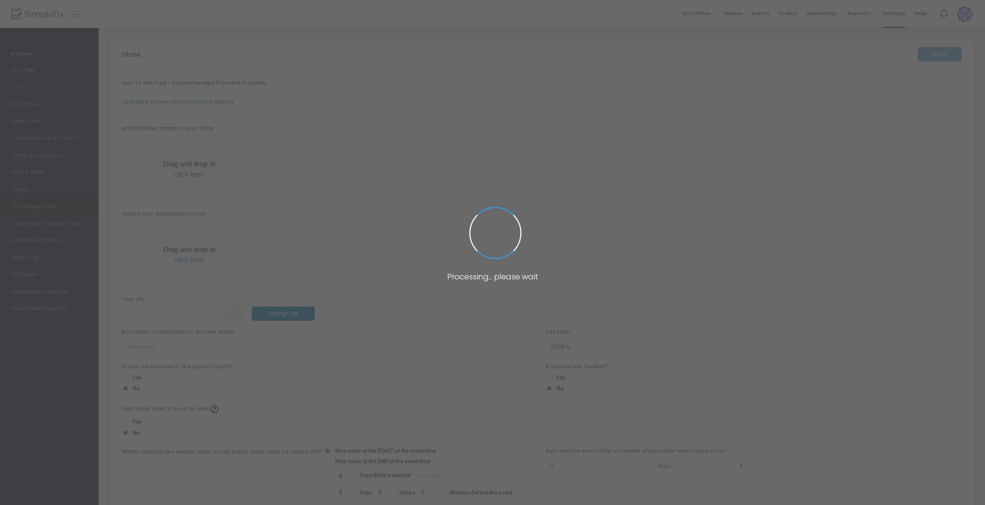
type input "[URL]"
type input "5.000 %"
radio input "true"
radio input "false"
radio input "true"
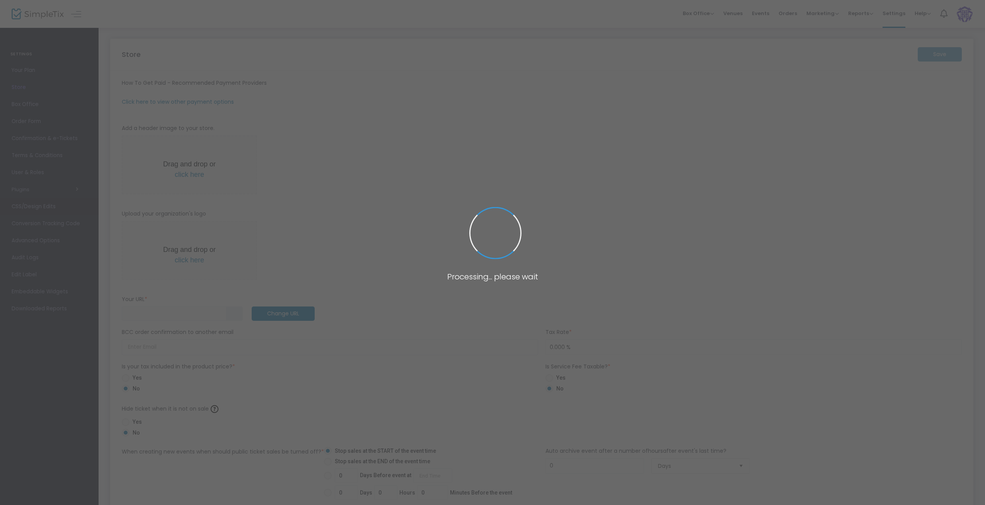
type input "[GEOGRAPHIC_DATA]"
type input "[PHONE_NUMBER]"
type input "[DOMAIN_NAME][URL]"
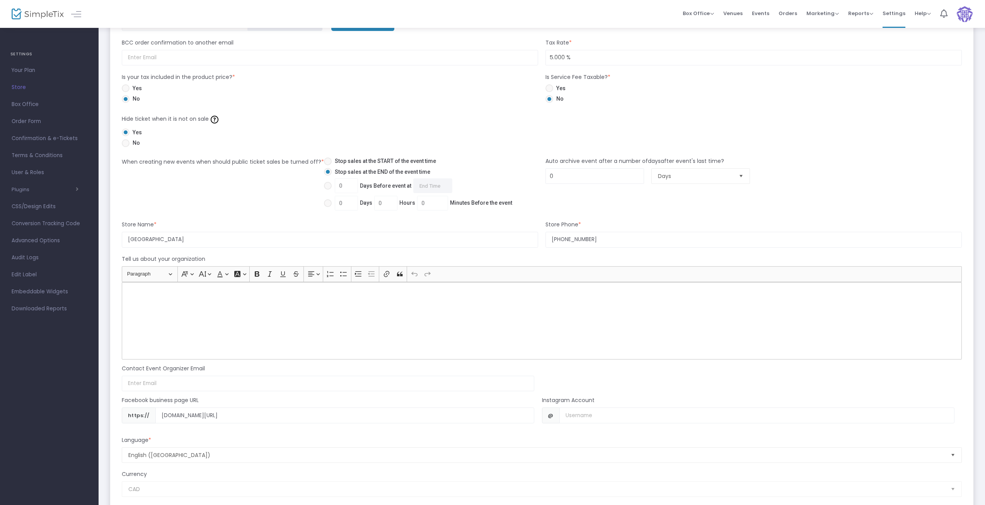
scroll to position [529, 0]
